Goal: Task Accomplishment & Management: Use online tool/utility

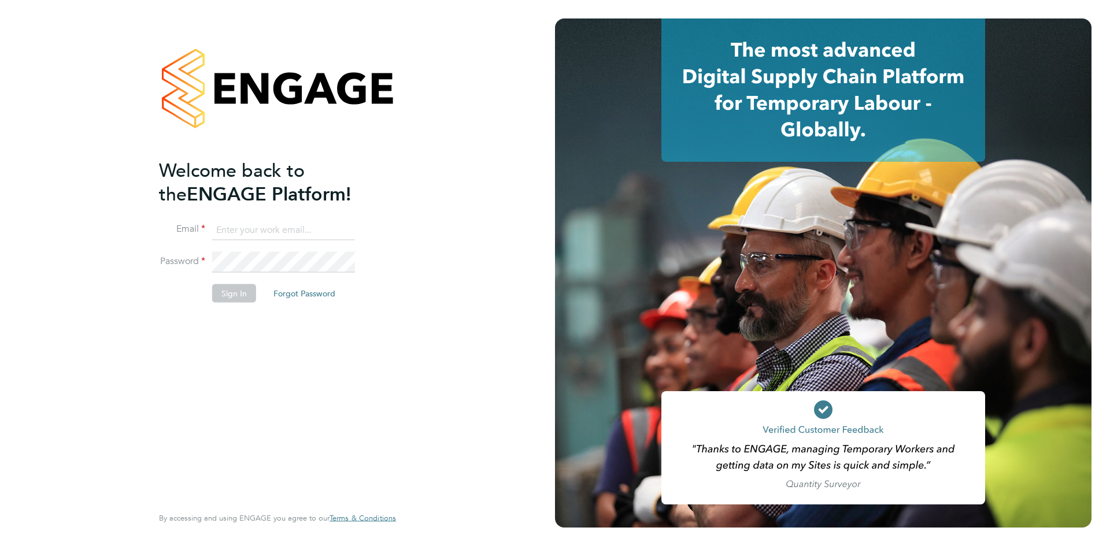
click at [319, 236] on input at bounding box center [283, 230] width 143 height 21
type input "Rhiarna.Devares@bcuk.co.uk"
click at [226, 300] on button "Sign In" at bounding box center [234, 293] width 44 height 18
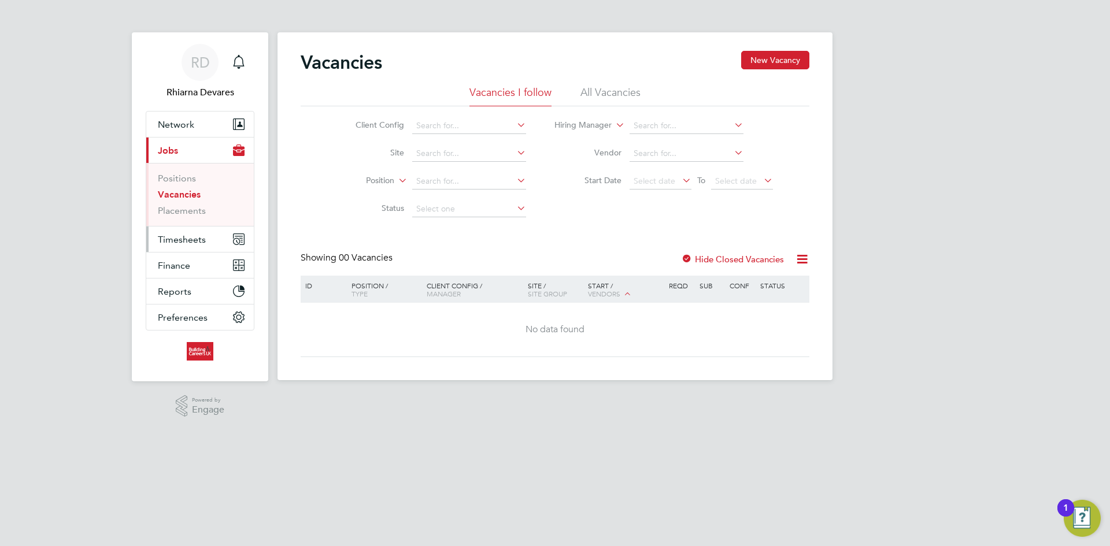
click at [192, 232] on button "Timesheets" at bounding box center [200, 239] width 108 height 25
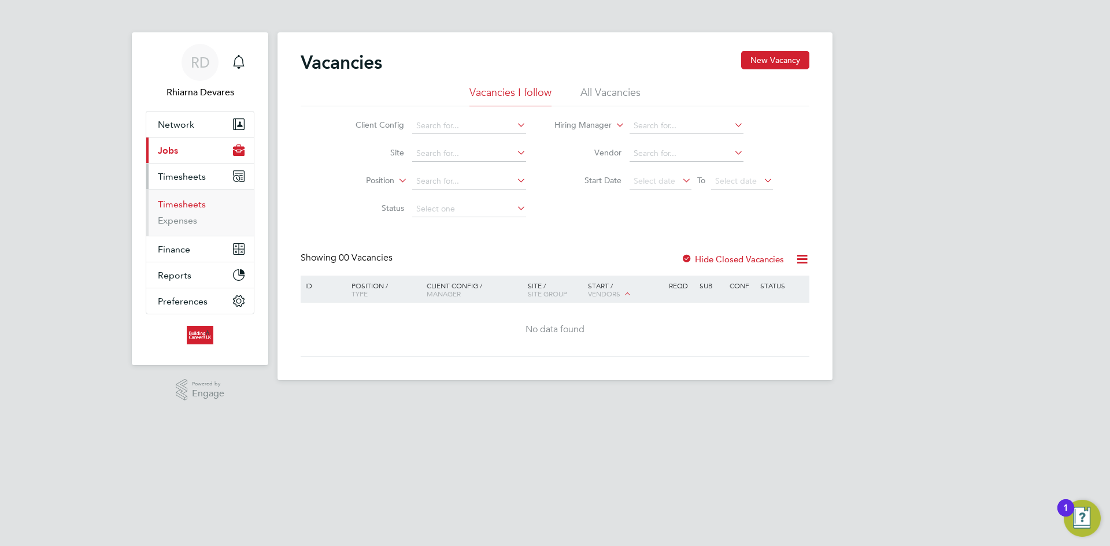
click at [185, 206] on link "Timesheets" at bounding box center [182, 204] width 48 height 11
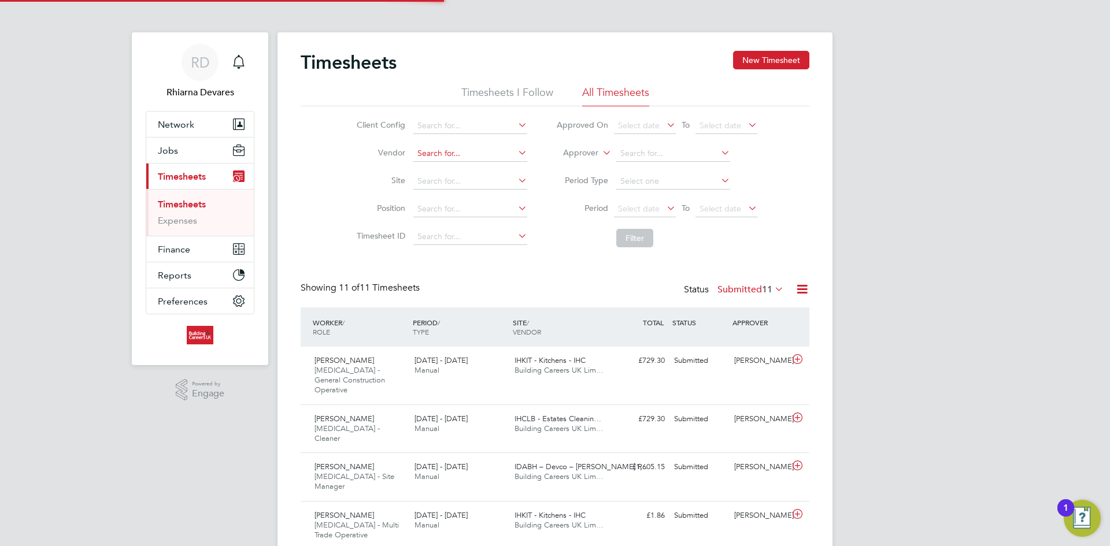
click at [420, 156] on input at bounding box center [470, 154] width 114 height 16
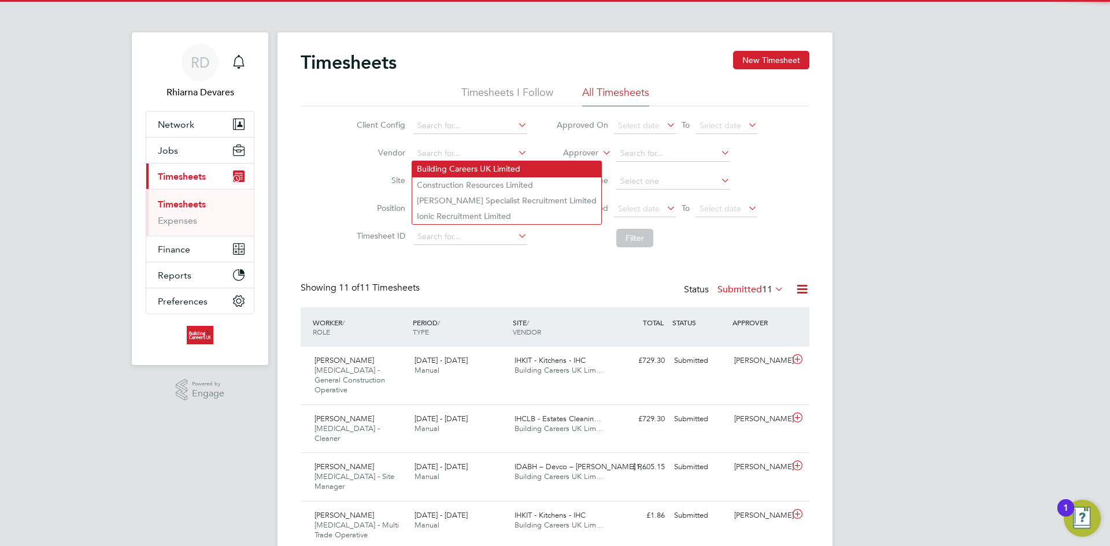
click at [440, 166] on li "Building Careers UK Limited" at bounding box center [506, 169] width 189 height 16
type input "Building Careers UK Limited"
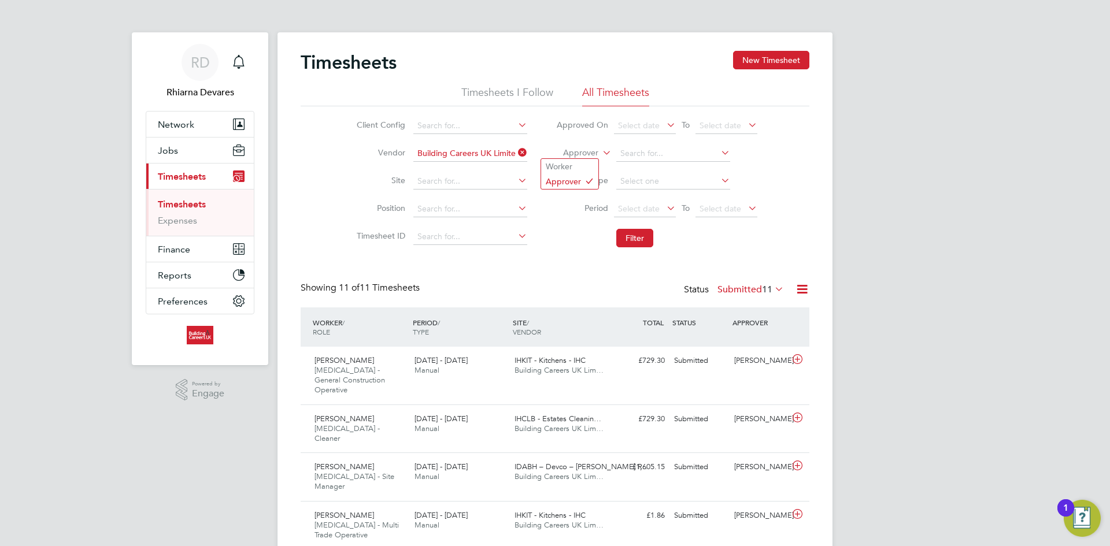
click at [573, 154] on label "Approver" at bounding box center [572, 153] width 52 height 12
click at [573, 171] on li "Worker" at bounding box center [569, 166] width 57 height 15
click at [640, 202] on span "Select date" at bounding box center [645, 210] width 62 height 16
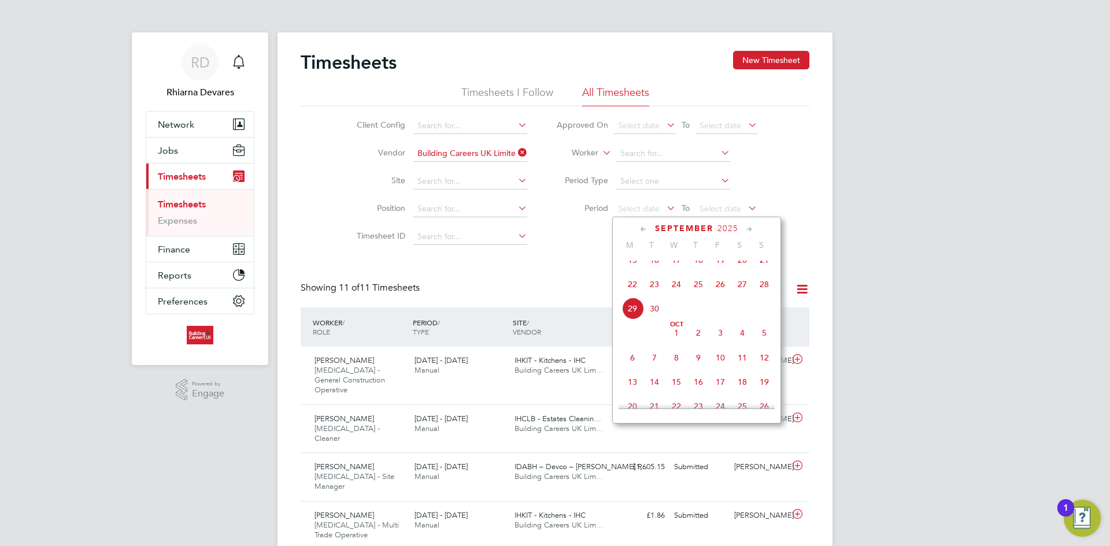
click at [635, 290] on span "22" at bounding box center [632, 284] width 22 height 22
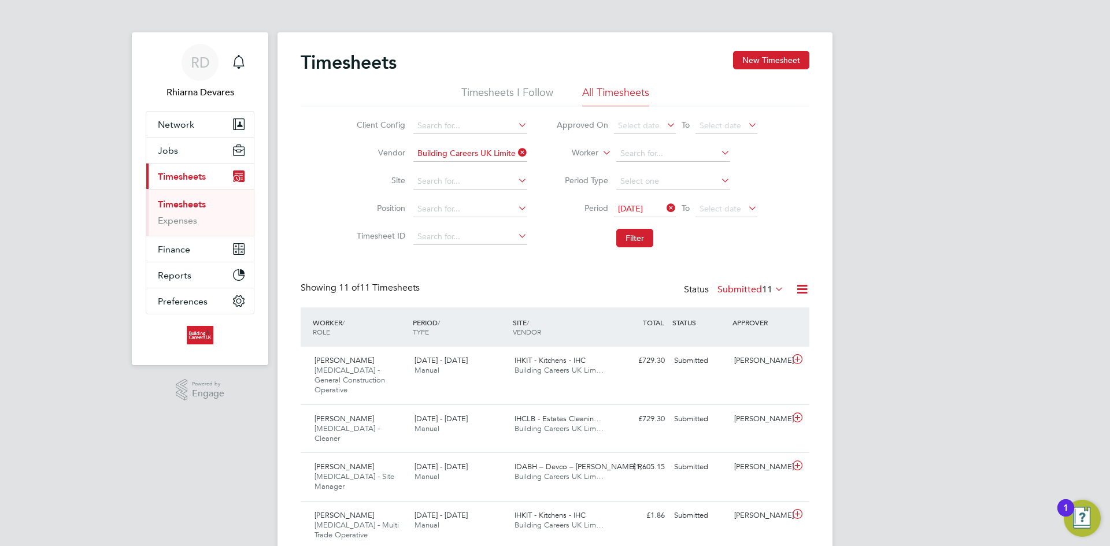
drag, startPoint x: 723, startPoint y: 205, endPoint x: 754, endPoint y: 250, distance: 55.3
click at [724, 205] on span "Select date" at bounding box center [720, 208] width 42 height 10
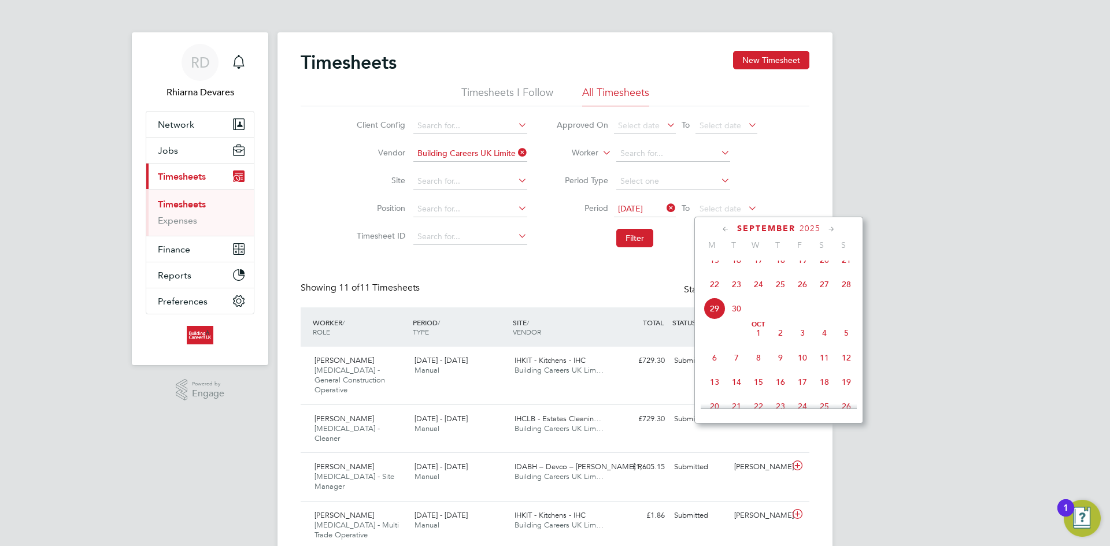
drag, startPoint x: 841, startPoint y: 287, endPoint x: 822, endPoint y: 283, distance: 19.5
click at [841, 287] on span "28" at bounding box center [846, 284] width 22 height 22
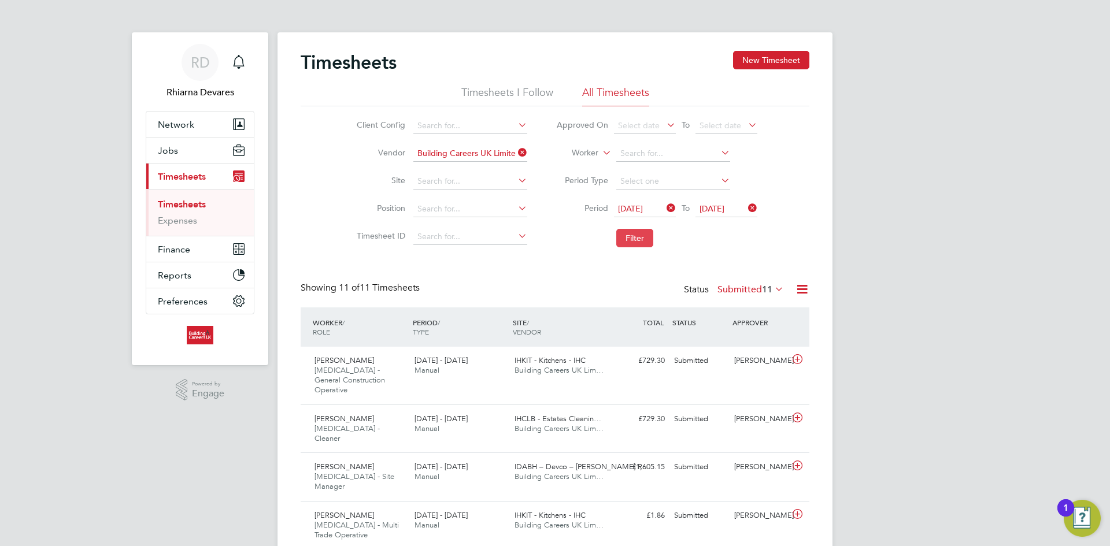
click at [639, 243] on button "Filter" at bounding box center [634, 238] width 37 height 18
